Goal: Transaction & Acquisition: Download file/media

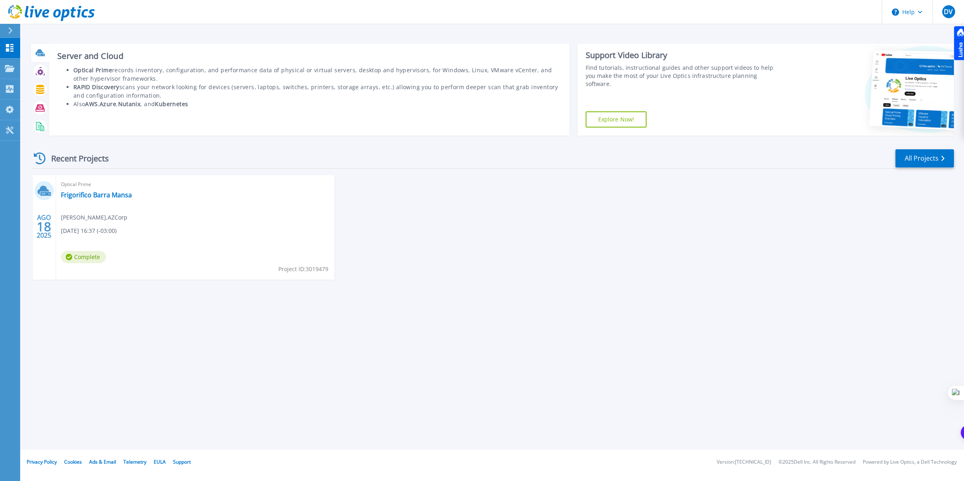
click at [41, 50] on icon at bounding box center [39, 52] width 8 height 6
click at [43, 52] on icon at bounding box center [39, 52] width 9 height 9
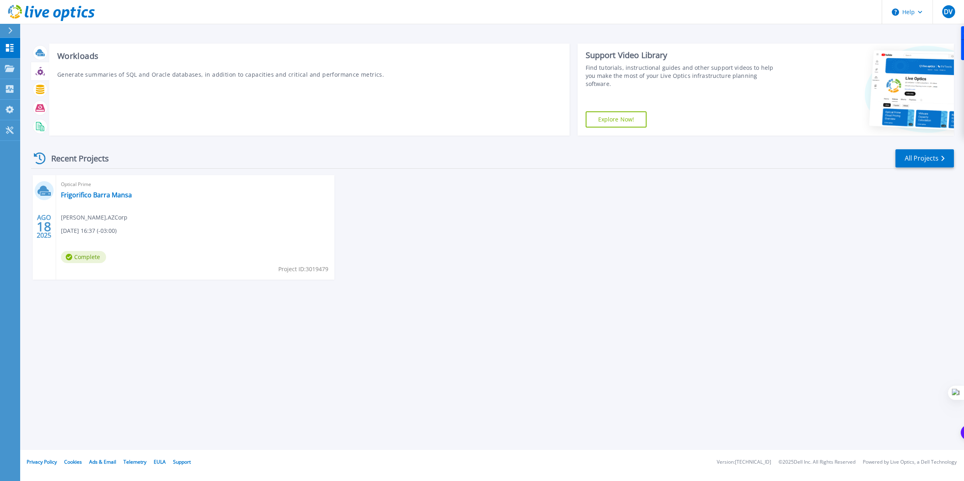
click at [39, 67] on icon at bounding box center [39, 71] width 9 height 9
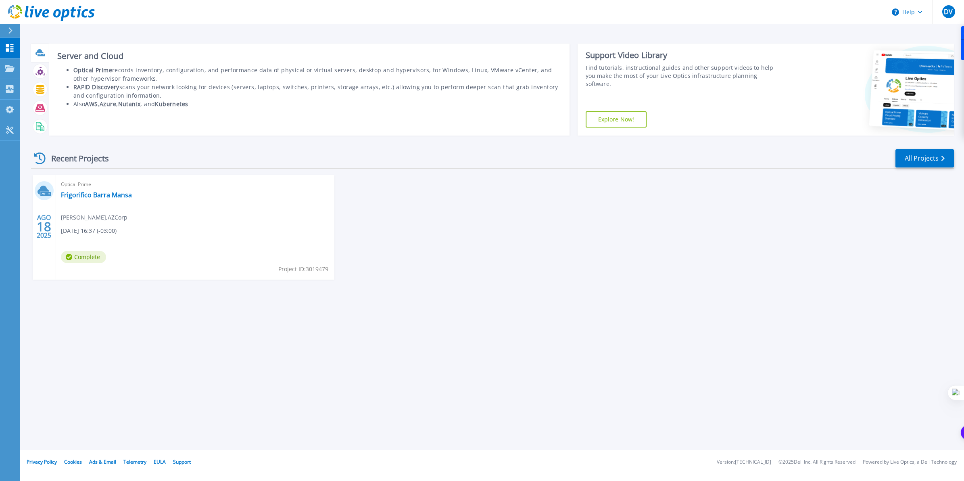
click at [39, 56] on icon at bounding box center [39, 52] width 9 height 9
click at [85, 55] on h3 "Server and Cloud" at bounding box center [309, 56] width 504 height 9
drag, startPoint x: 142, startPoint y: 104, endPoint x: 171, endPoint y: 105, distance: 29.0
click at [141, 105] on b "Nutanix" at bounding box center [129, 104] width 23 height 8
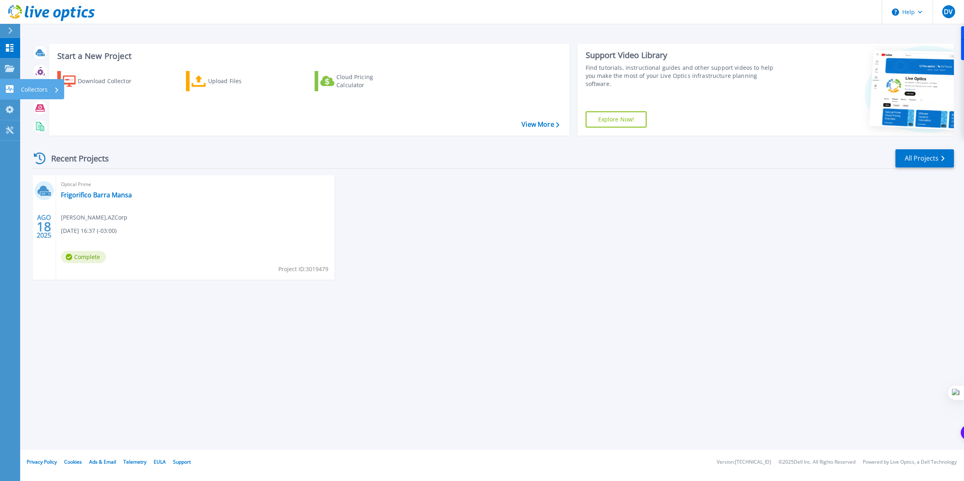
click at [4, 85] on link "Collectors Collectors" at bounding box center [10, 89] width 20 height 21
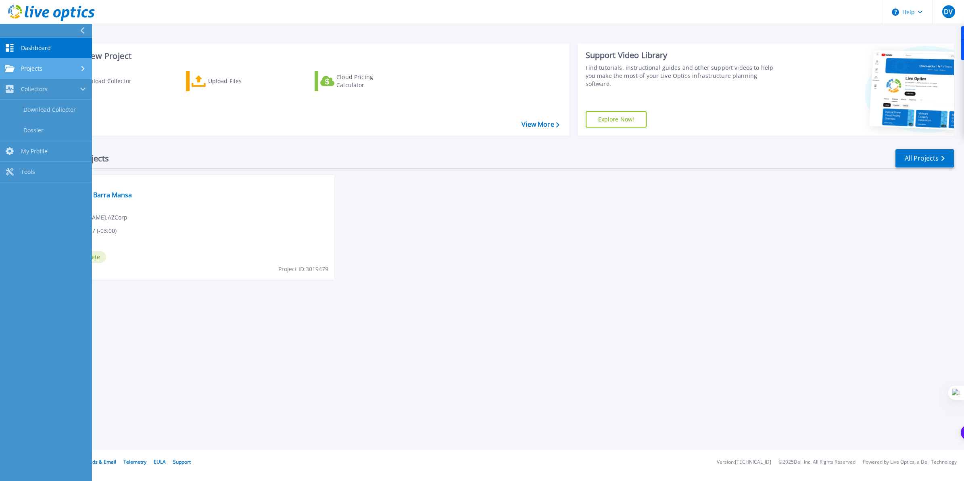
click at [6, 67] on icon at bounding box center [10, 68] width 10 height 7
click at [21, 49] on span "Dashboard" at bounding box center [36, 47] width 30 height 7
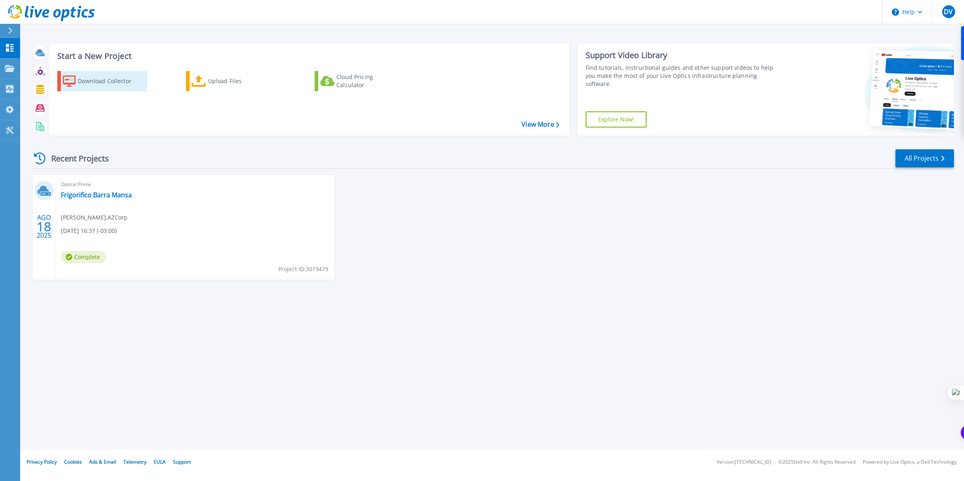
click at [109, 84] on div "Download Collector" at bounding box center [110, 81] width 65 height 16
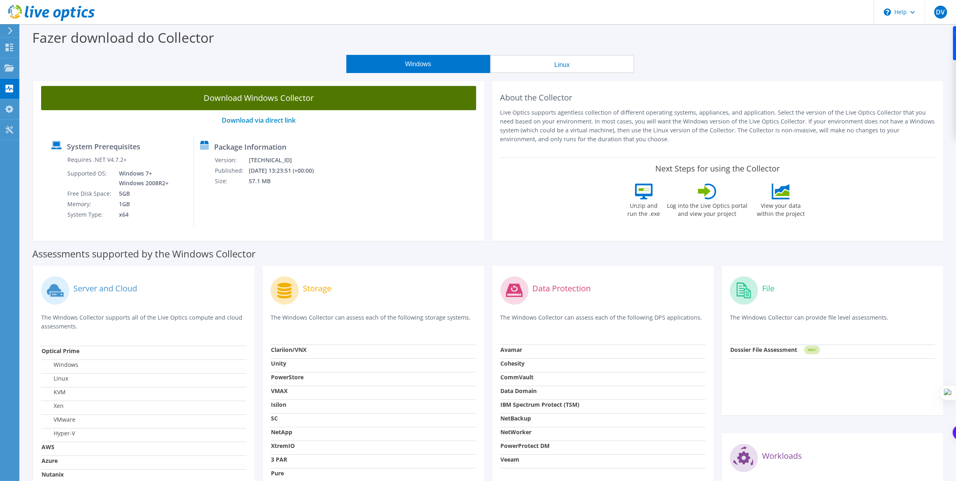
click at [283, 92] on link "Download Windows Collector" at bounding box center [258, 98] width 435 height 24
